Goal: Information Seeking & Learning: Learn about a topic

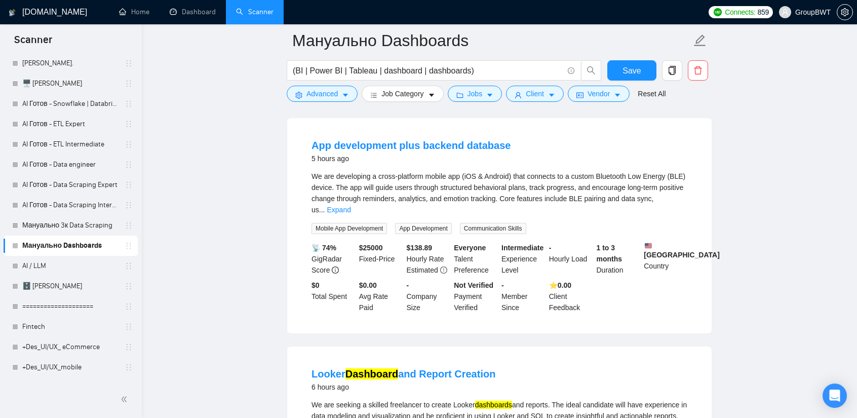
scroll to position [304, 0]
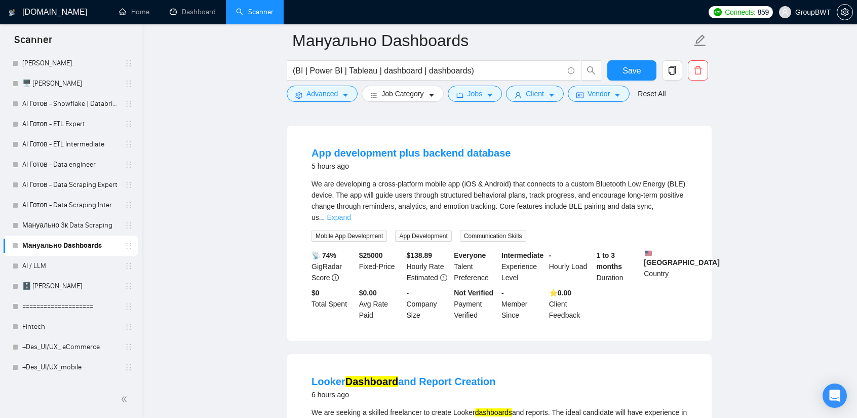
click at [351, 214] on link "Expand" at bounding box center [339, 217] width 24 height 8
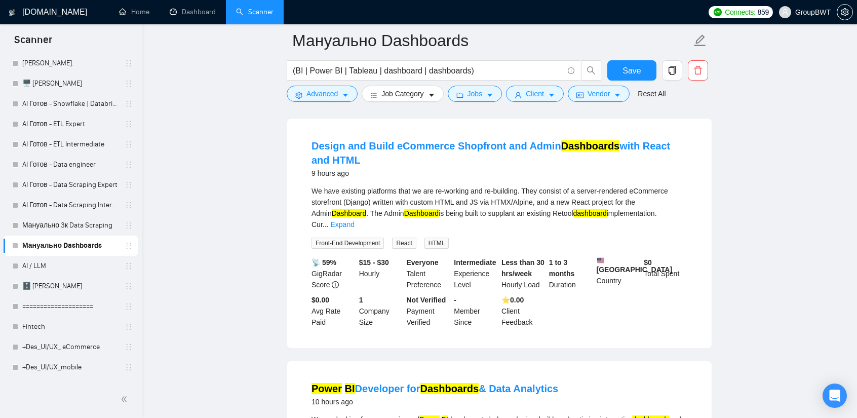
scroll to position [1317, 0]
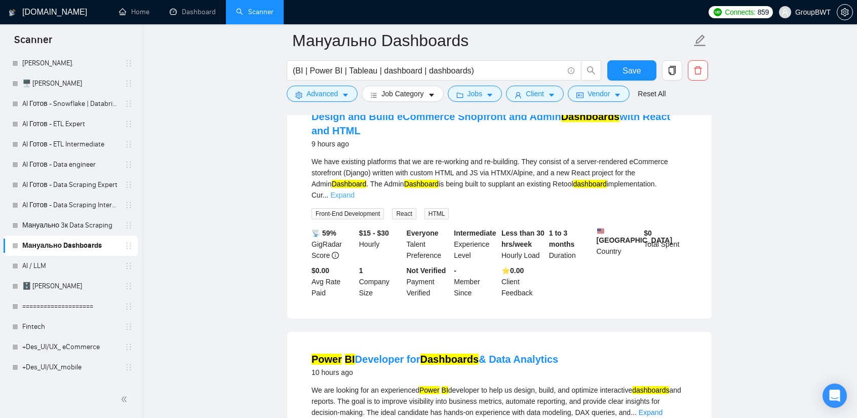
click at [354, 199] on link "Expand" at bounding box center [342, 195] width 24 height 8
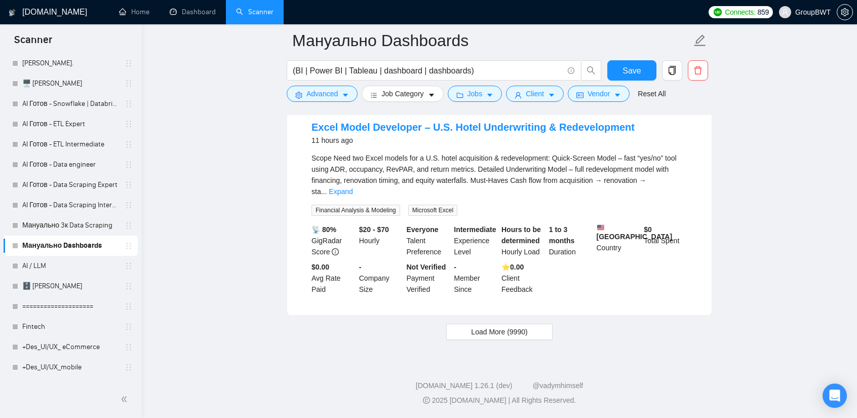
scroll to position [2312, 0]
click at [533, 330] on button "Load More (9990)" at bounding box center [499, 332] width 106 height 16
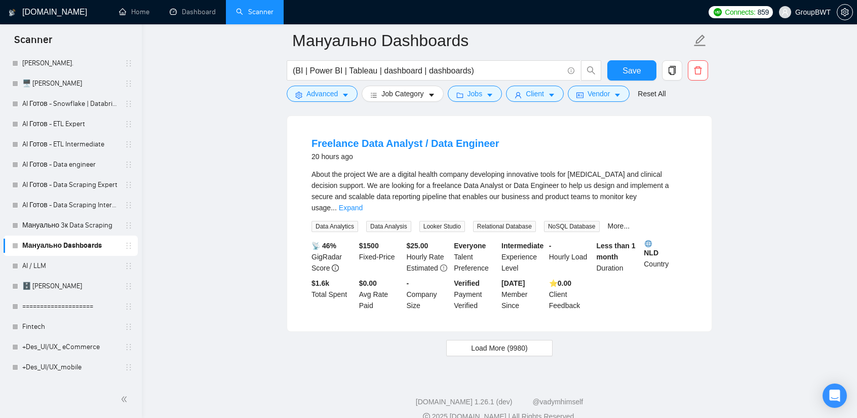
scroll to position [4547, 0]
click at [528, 339] on button "Load More (9980)" at bounding box center [499, 347] width 106 height 16
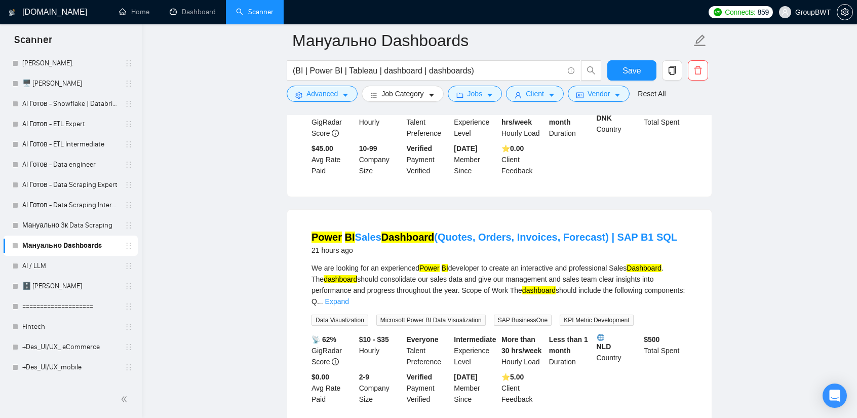
scroll to position [5358, 0]
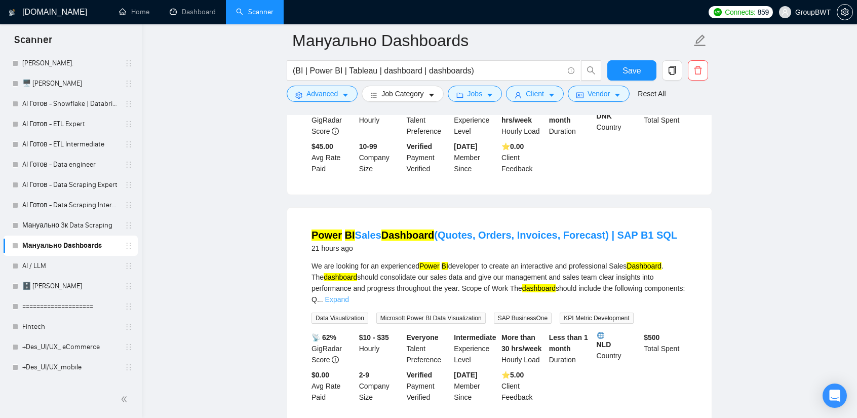
click at [349, 295] on link "Expand" at bounding box center [337, 299] width 24 height 8
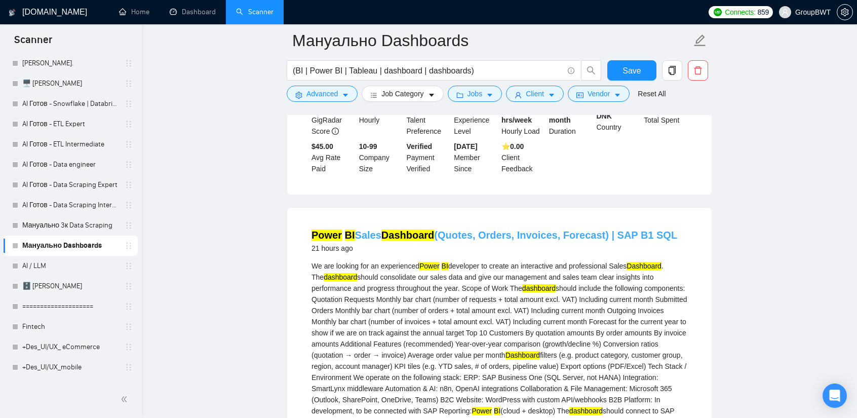
click at [468, 229] on link "Power BI Sales Dashboard (Quotes, Orders, Invoices, Forecast) | SAP B1 SQL" at bounding box center [495, 234] width 366 height 11
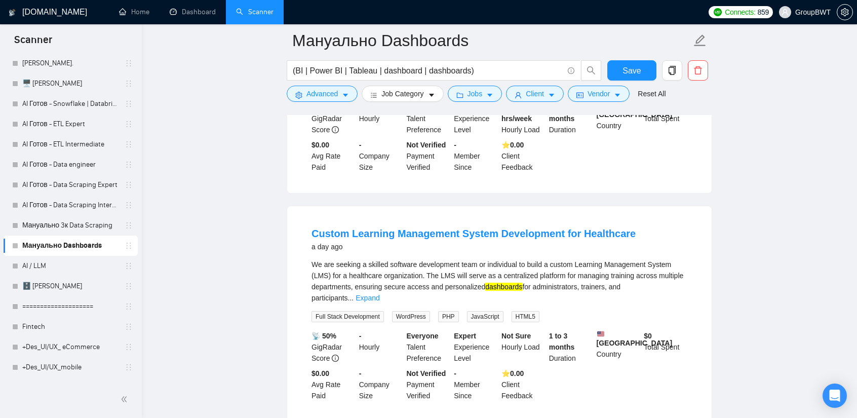
scroll to position [6870, 0]
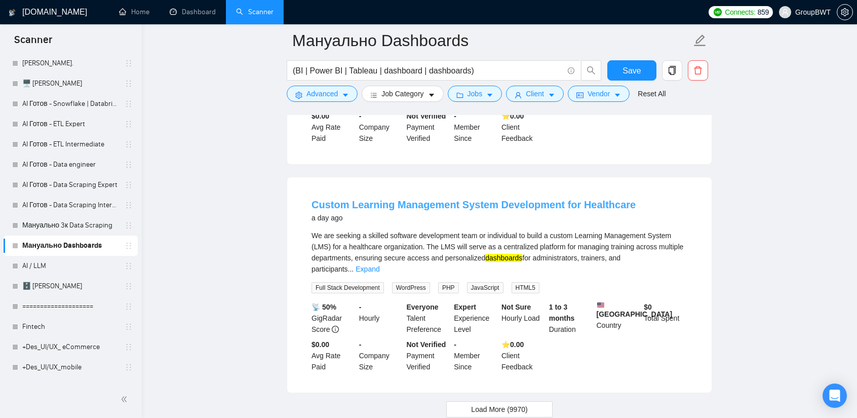
click at [565, 199] on link "Custom Learning Management System Development for Healthcare" at bounding box center [474, 204] width 324 height 11
click at [538, 401] on button "Load More (9970)" at bounding box center [499, 409] width 106 height 16
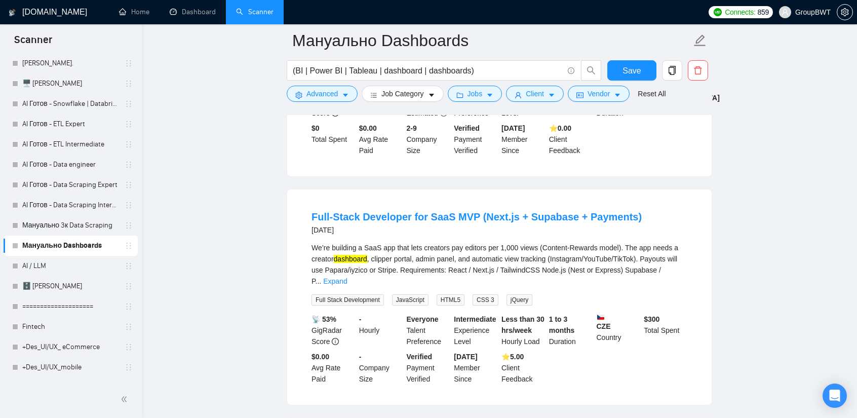
scroll to position [7326, 0]
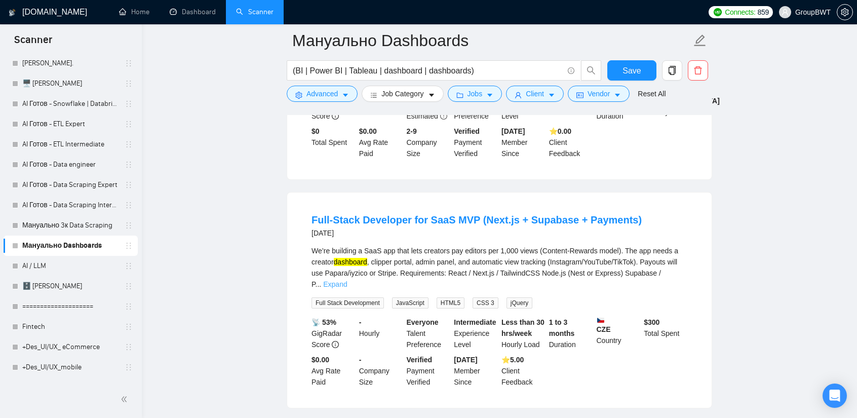
click at [347, 280] on link "Expand" at bounding box center [335, 284] width 24 height 8
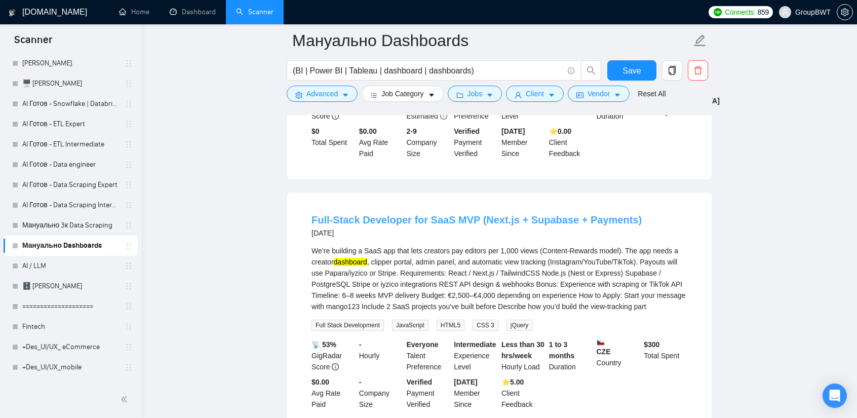
click at [520, 214] on link "Full‑Stack Developer for SaaS MVP (Next.js + Supabase + Payments)" at bounding box center [477, 219] width 330 height 11
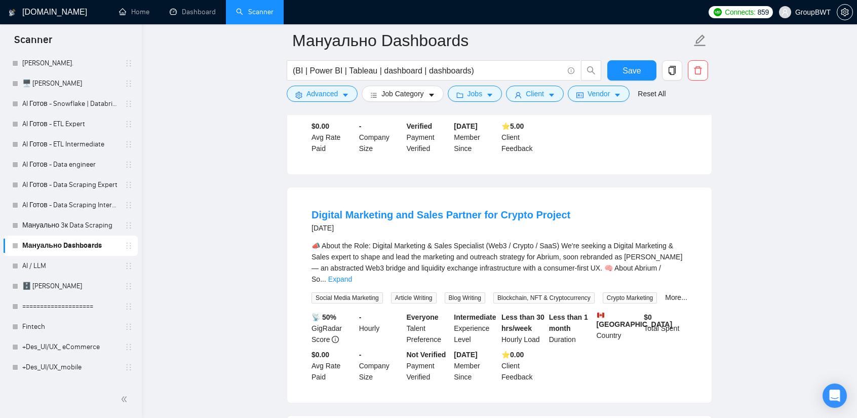
scroll to position [7579, 0]
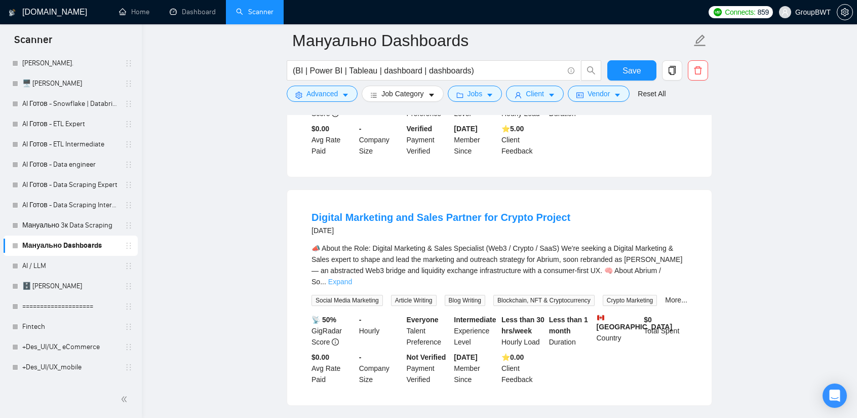
click at [352, 278] on link "Expand" at bounding box center [340, 282] width 24 height 8
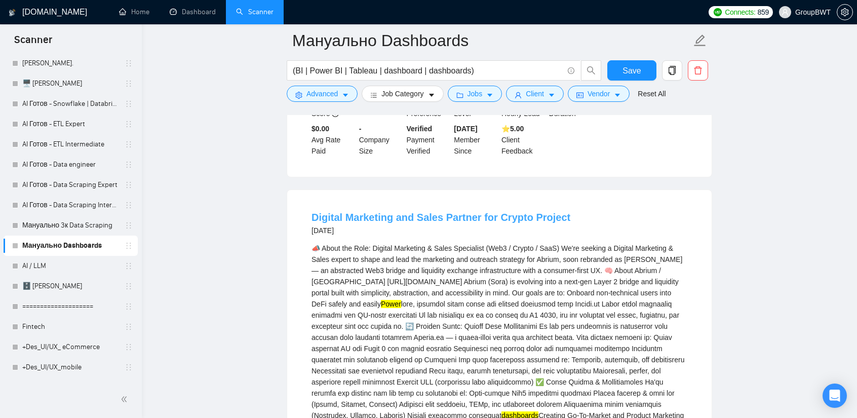
click at [454, 212] on link "Digital Marketing and Sales Partner for Crypto Project" at bounding box center [441, 217] width 259 height 11
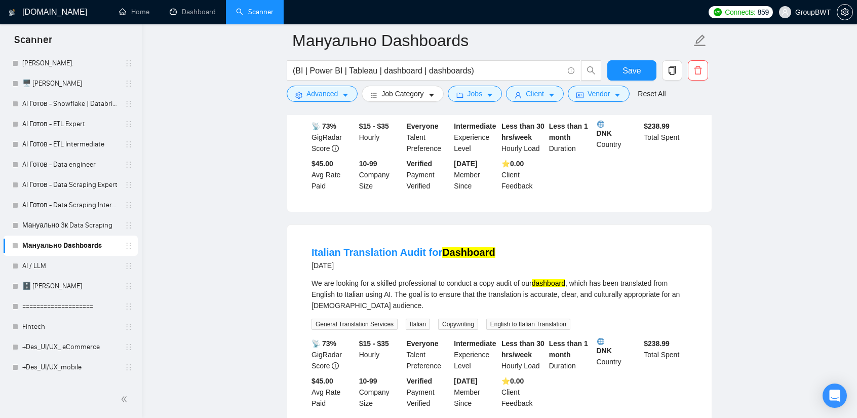
scroll to position [9297, 0]
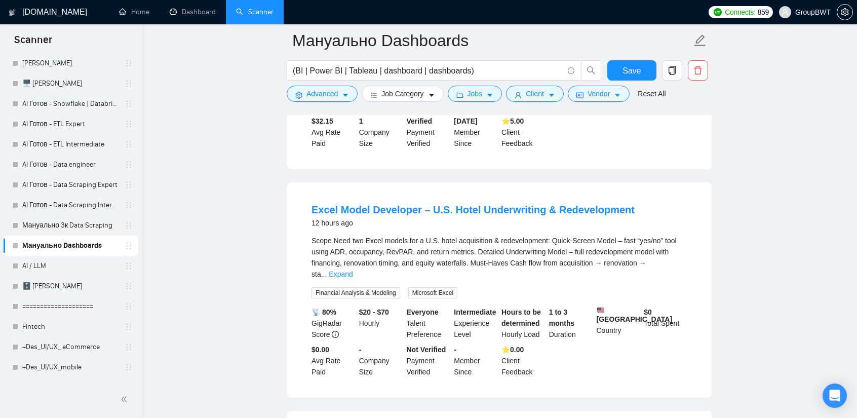
scroll to position [0, 0]
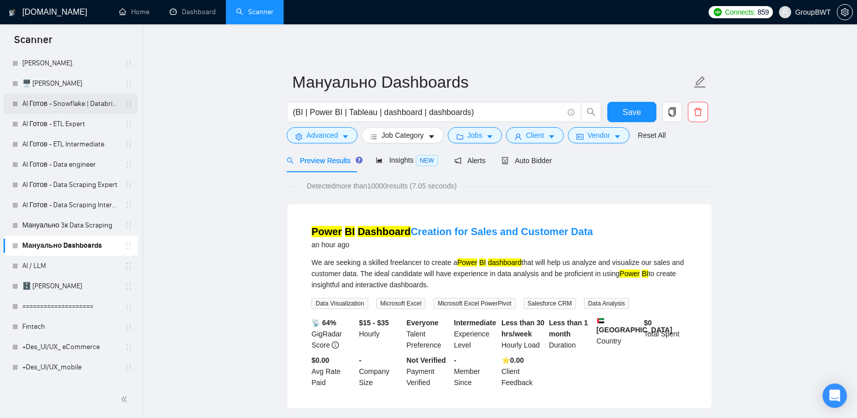
click at [88, 100] on link "AI Готов - Snowflake | Databricks" at bounding box center [70, 104] width 96 height 20
